Goal: Task Accomplishment & Management: Complete application form

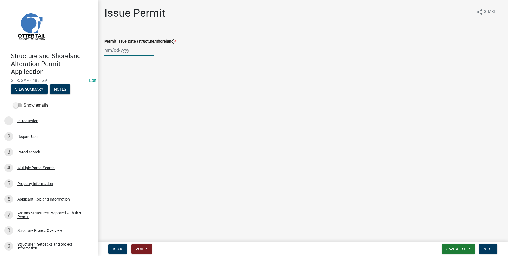
select select "10"
select select "2025"
click at [108, 50] on input "Permit Issue Date (structure/shoreland) *" at bounding box center [129, 50] width 50 height 11
click at [128, 85] on div "8" at bounding box center [127, 87] width 9 height 9
type input "[DATE]"
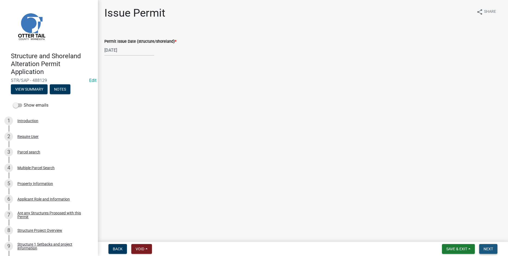
click at [489, 247] on span "Next" at bounding box center [488, 248] width 10 height 4
click at [485, 250] on span "Next" at bounding box center [488, 248] width 10 height 4
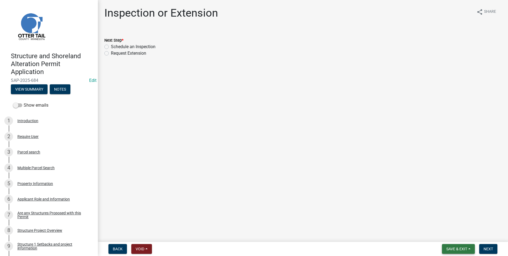
click at [458, 249] on span "Save & Exit" at bounding box center [456, 248] width 21 height 4
click at [447, 233] on button "Save & Exit" at bounding box center [452, 234] width 43 height 13
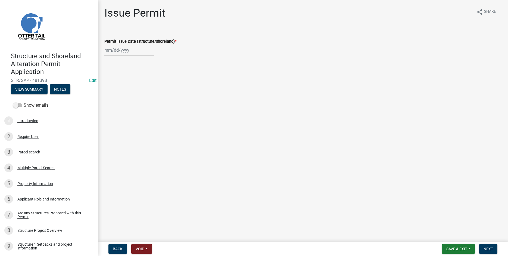
click at [117, 52] on input "Permit Issue Date (structure/shoreland) *" at bounding box center [129, 50] width 50 height 11
select select "10"
select select "2025"
click at [127, 89] on div "8" at bounding box center [127, 87] width 9 height 9
type input "[DATE]"
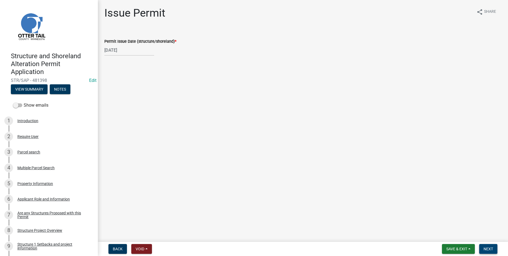
click at [485, 251] on button "Next" at bounding box center [488, 249] width 18 height 10
click at [490, 246] on span "Next" at bounding box center [488, 248] width 10 height 4
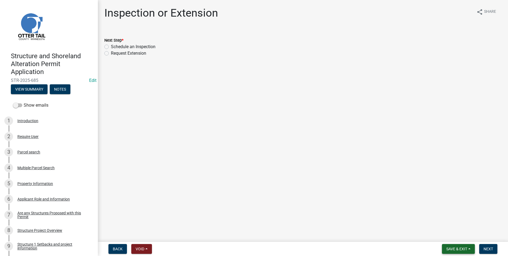
click at [454, 250] on span "Save & Exit" at bounding box center [456, 248] width 21 height 4
click at [449, 234] on button "Save & Exit" at bounding box center [452, 234] width 43 height 13
